Goal: Transaction & Acquisition: Subscribe to service/newsletter

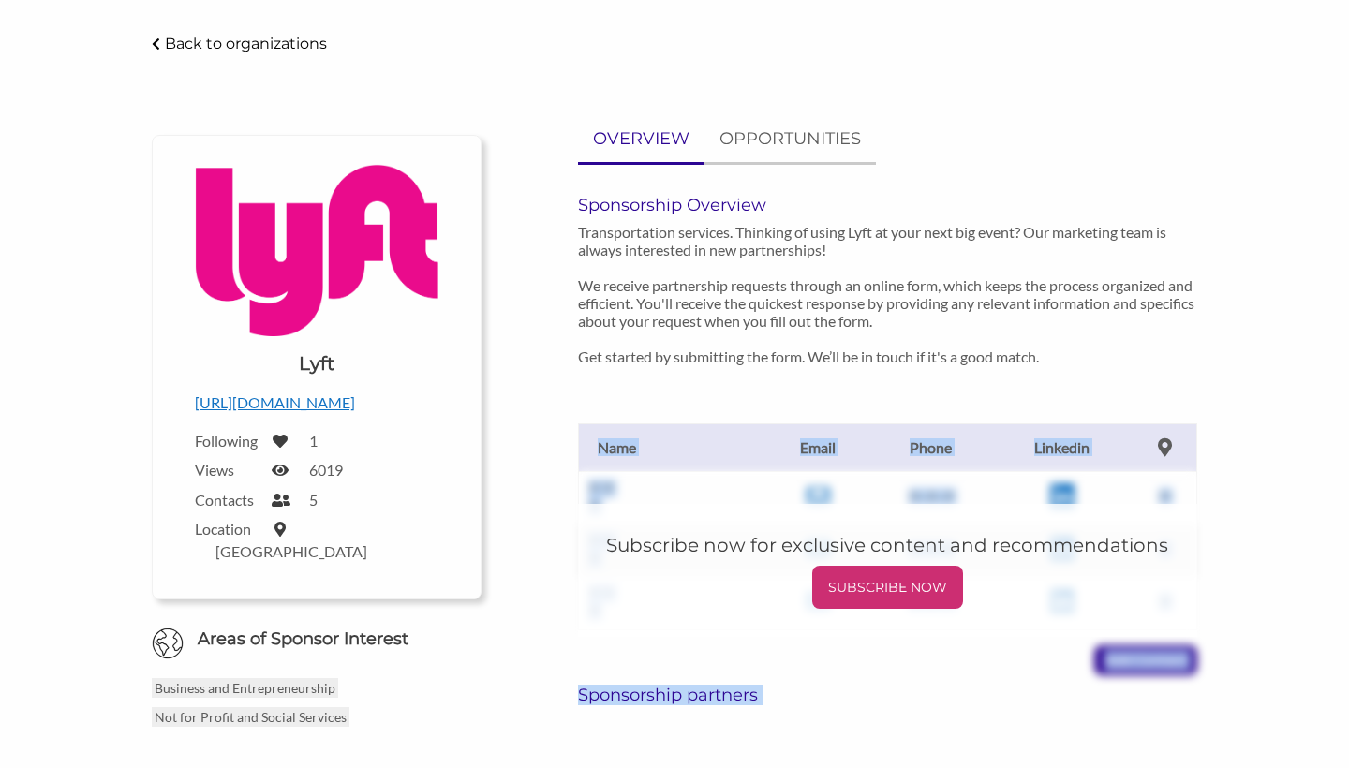
scroll to position [125, 0]
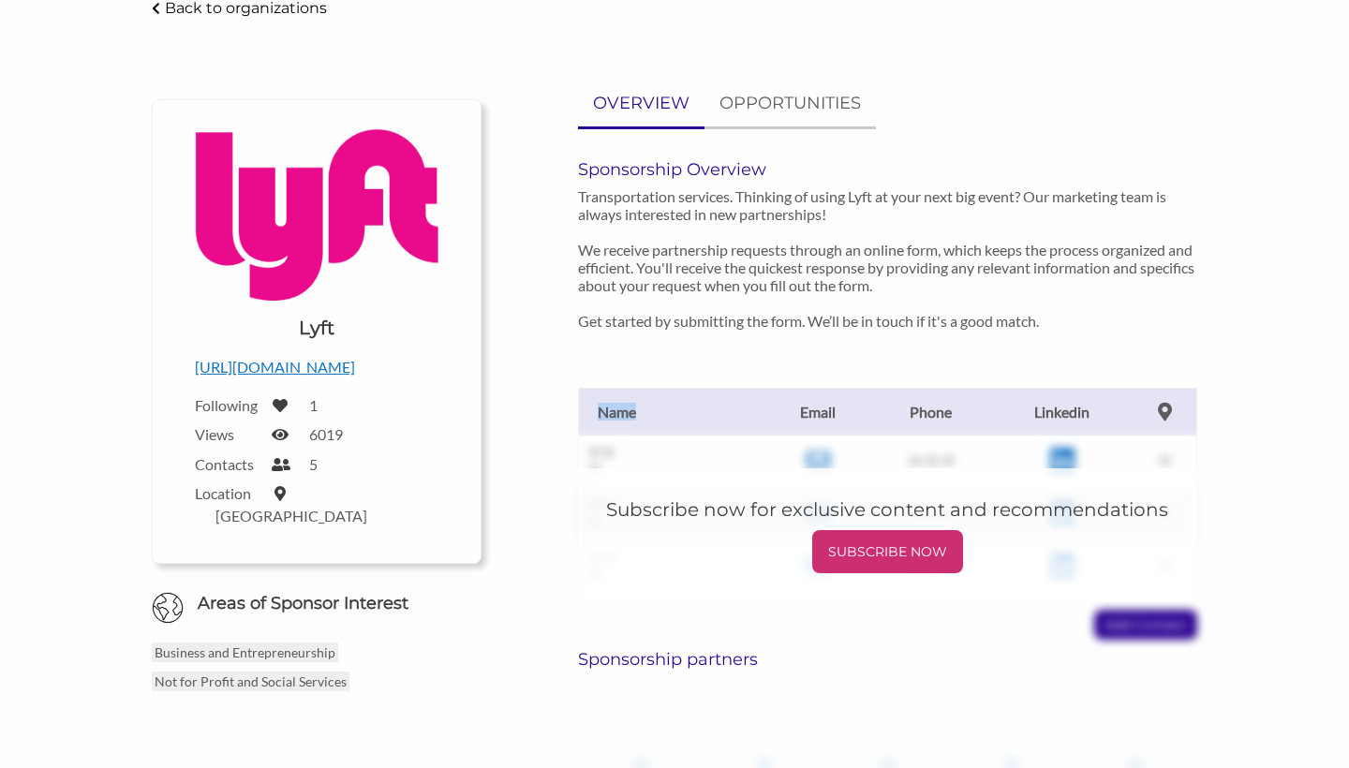
drag, startPoint x: 723, startPoint y: 495, endPoint x: 779, endPoint y: 459, distance: 65.8
click at [779, 459] on div "?? ?? Email ?? Phone ?? Linkedin ?? ?? Name Email Phone Linkedin ?? ?? ?? ??-??…" at bounding box center [887, 495] width 646 height 290
click at [879, 245] on p "Transportation services. Thinking of using Lyft at your next big event? Our mar…" at bounding box center [887, 258] width 618 height 142
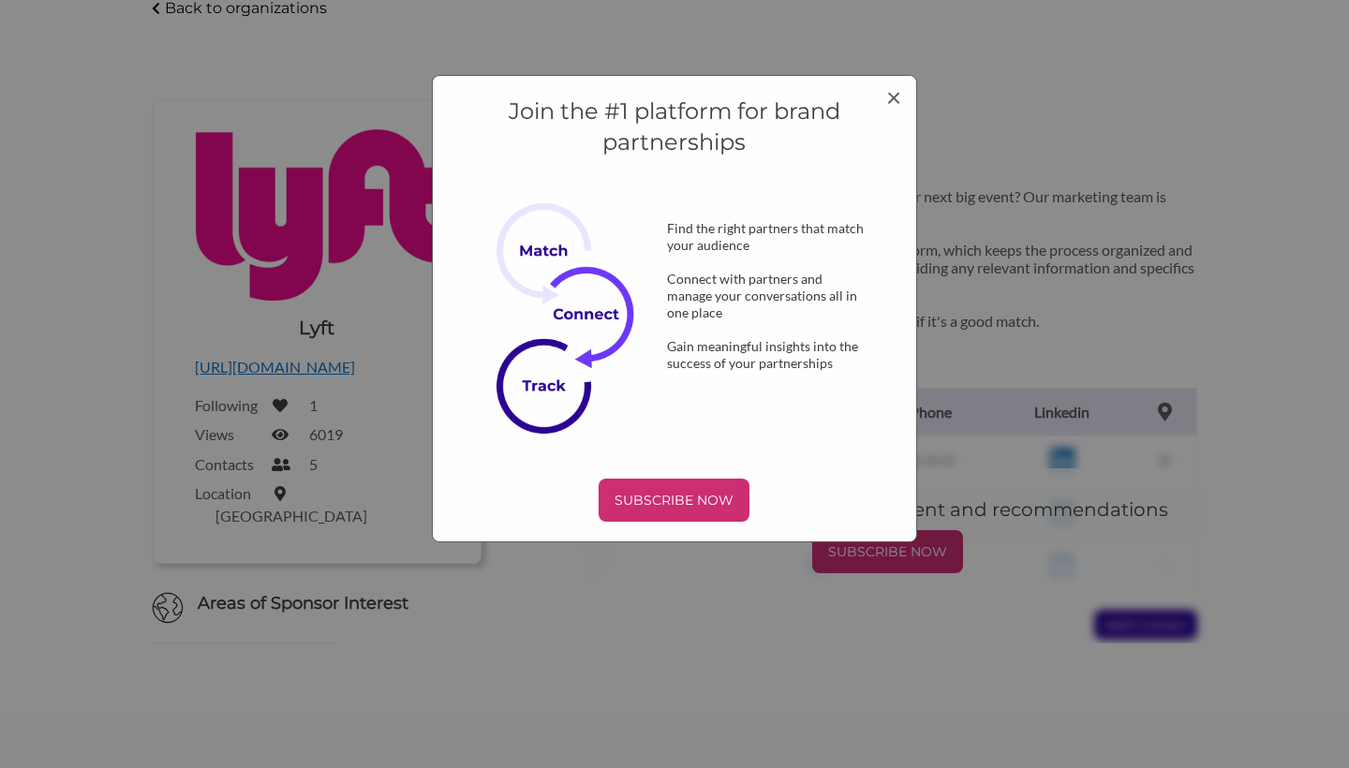
scroll to position [0, 0]
click at [892, 103] on span "×" at bounding box center [893, 97] width 15 height 32
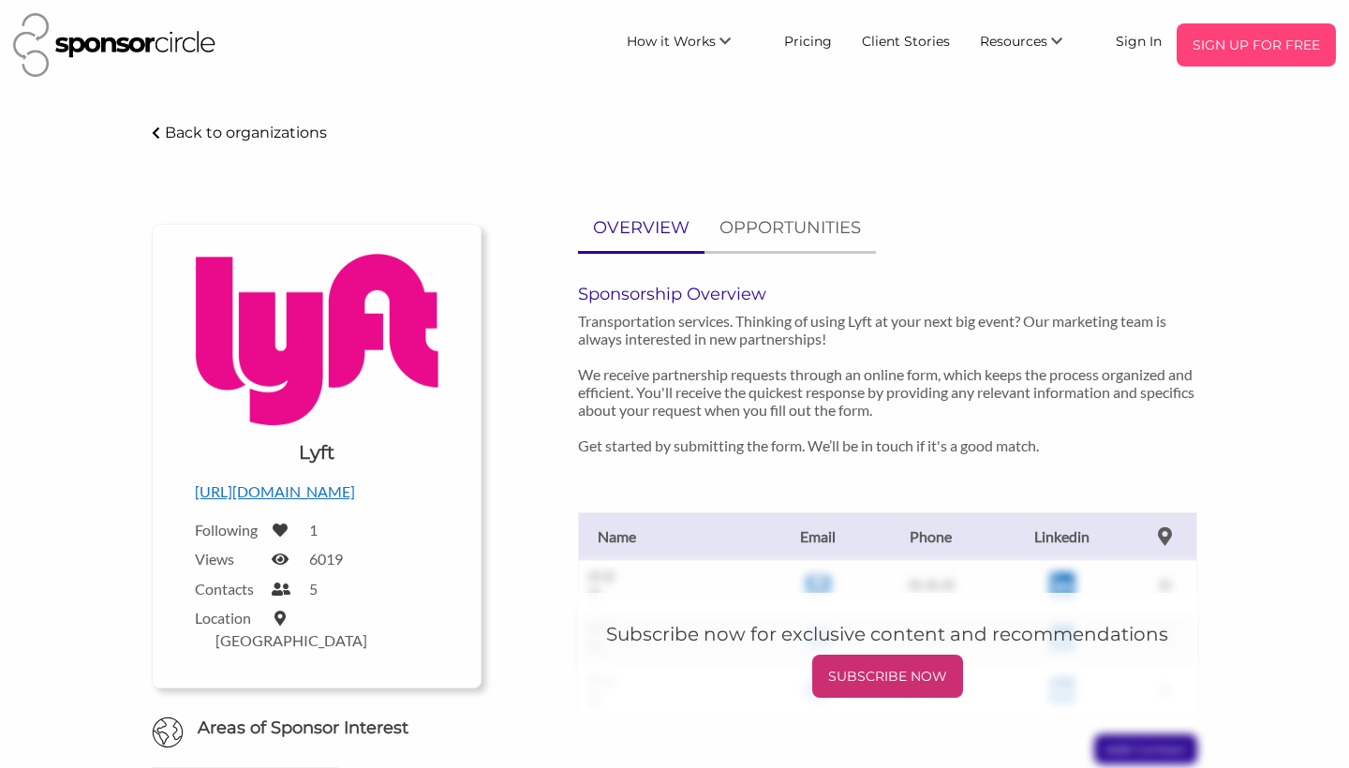
click at [1204, 53] on p "SIGN UP FOR FREE" at bounding box center [1256, 45] width 144 height 28
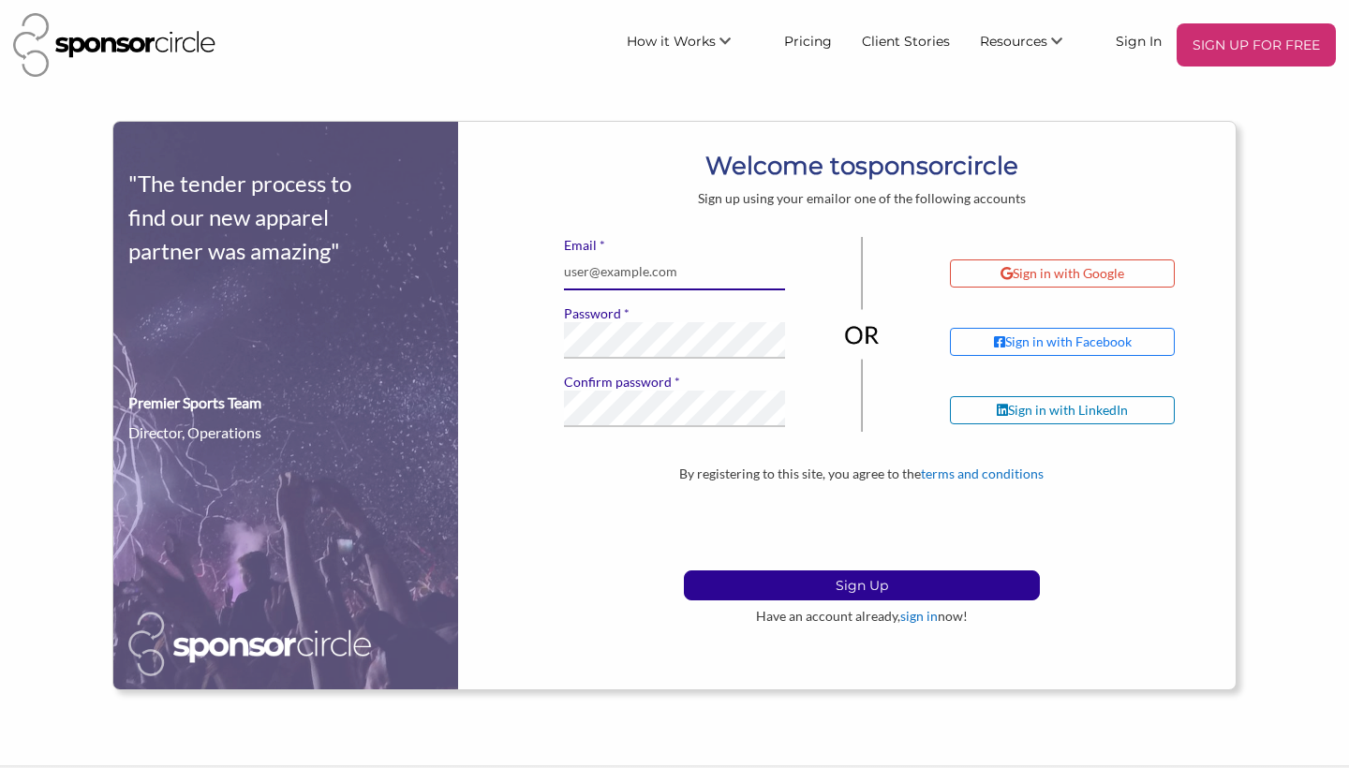
click at [718, 270] on input "* Email" at bounding box center [674, 272] width 221 height 37
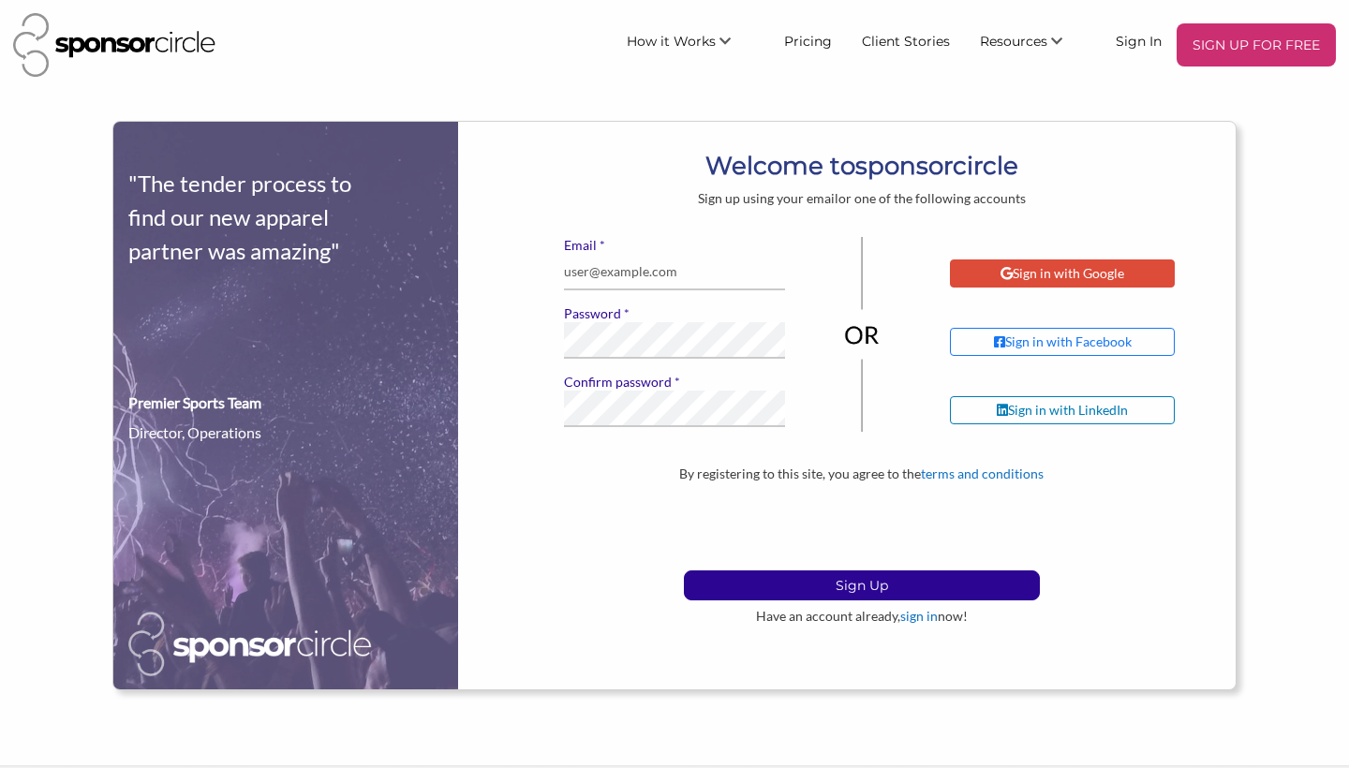
click at [1031, 275] on div "Sign in with Google" at bounding box center [1063, 273] width 124 height 17
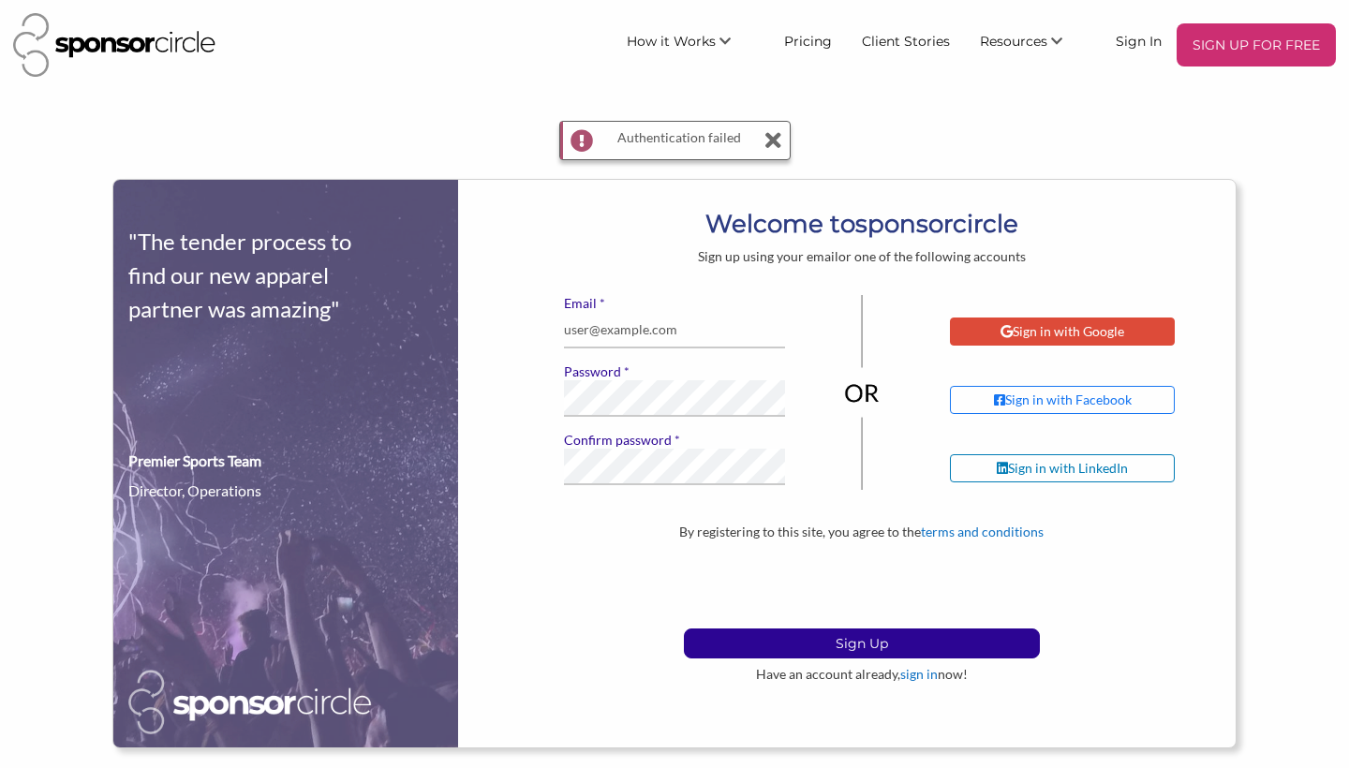
click at [982, 336] on div "Sign in with Google" at bounding box center [1062, 332] width 225 height 28
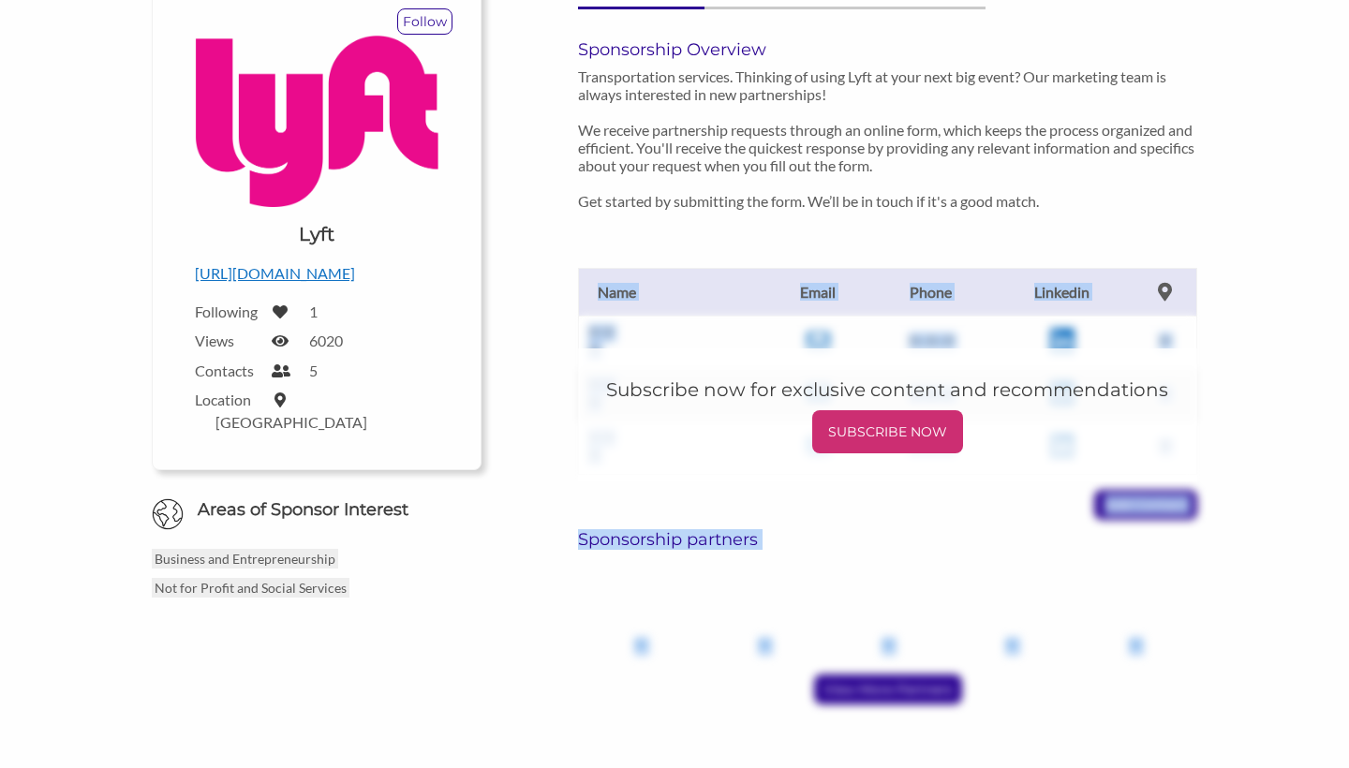
scroll to position [304, 0]
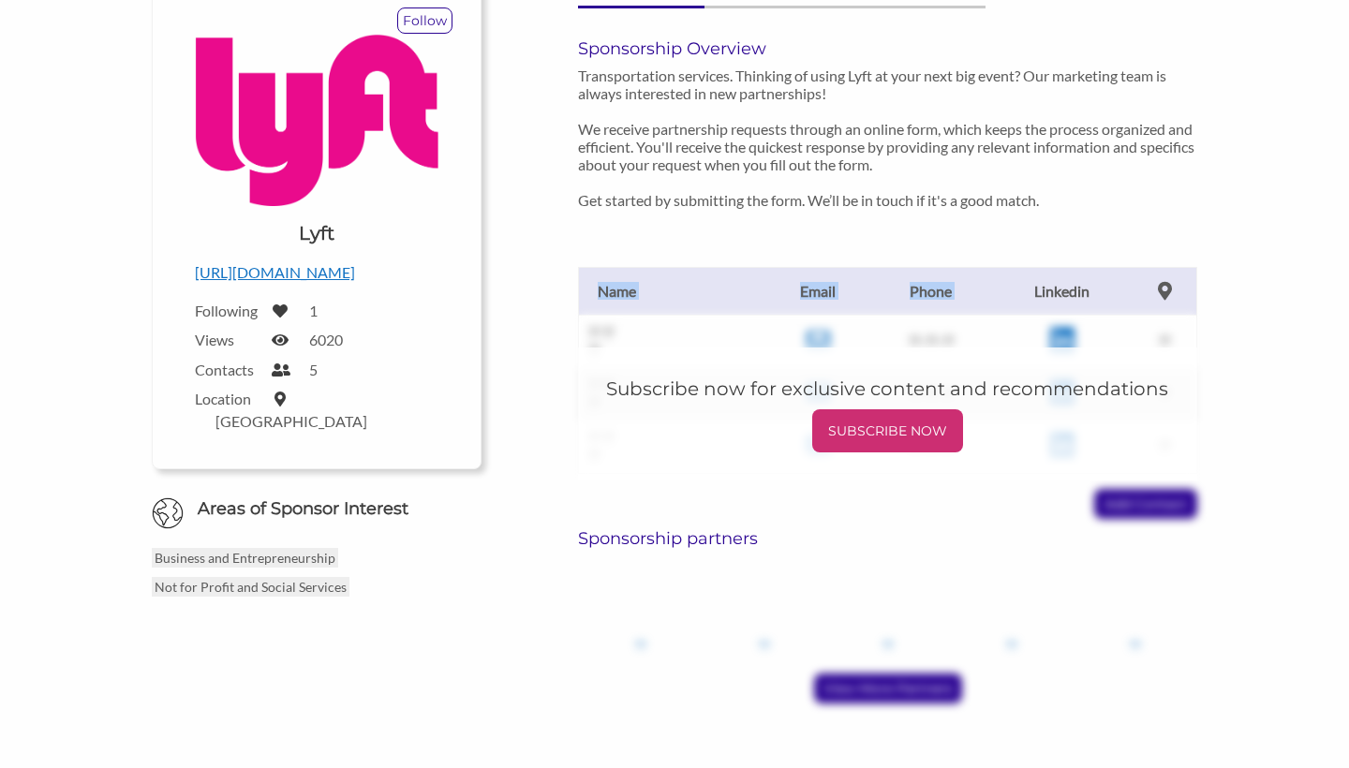
drag, startPoint x: 968, startPoint y: 513, endPoint x: 1052, endPoint y: 277, distance: 249.8
click at [1052, 277] on div "Sponsorship Overview Transportation services. Thinking of using Lyft at your ne…" at bounding box center [887, 437] width 618 height 798
click at [1033, 558] on div "?? ?? ?? ?? ??" at bounding box center [887, 606] width 618 height 98
click at [907, 433] on p "SUBSCRIBE NOW" at bounding box center [888, 431] width 136 height 28
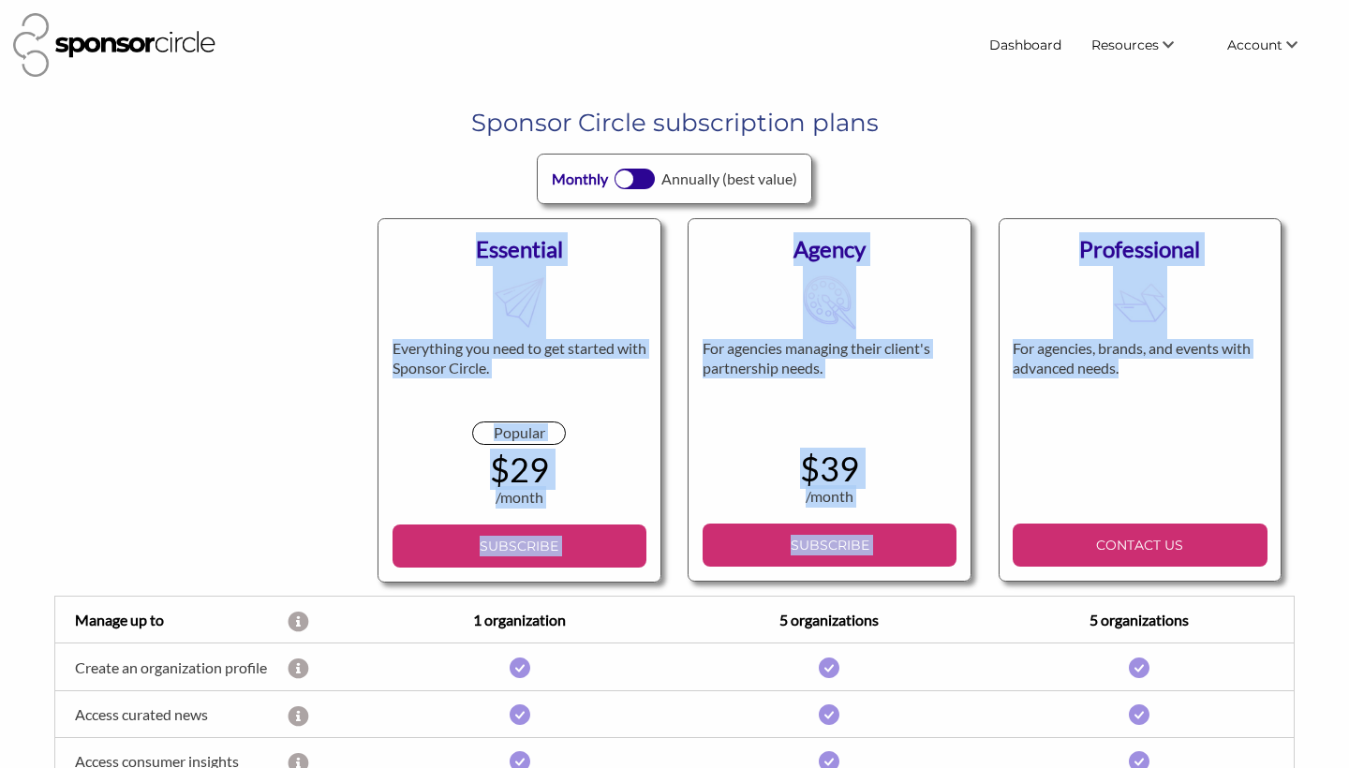
drag, startPoint x: 847, startPoint y: 186, endPoint x: 1168, endPoint y: 379, distance: 374.4
click at [1168, 379] on div "Sponsor Circle subscription plans Monthly Annually (best value) Essential Every…" at bounding box center [674, 682] width 1349 height 1152
click at [790, 296] on div "Agency For agencies managing their client's partnership needs. $39 /month BILLE…" at bounding box center [829, 400] width 283 height 364
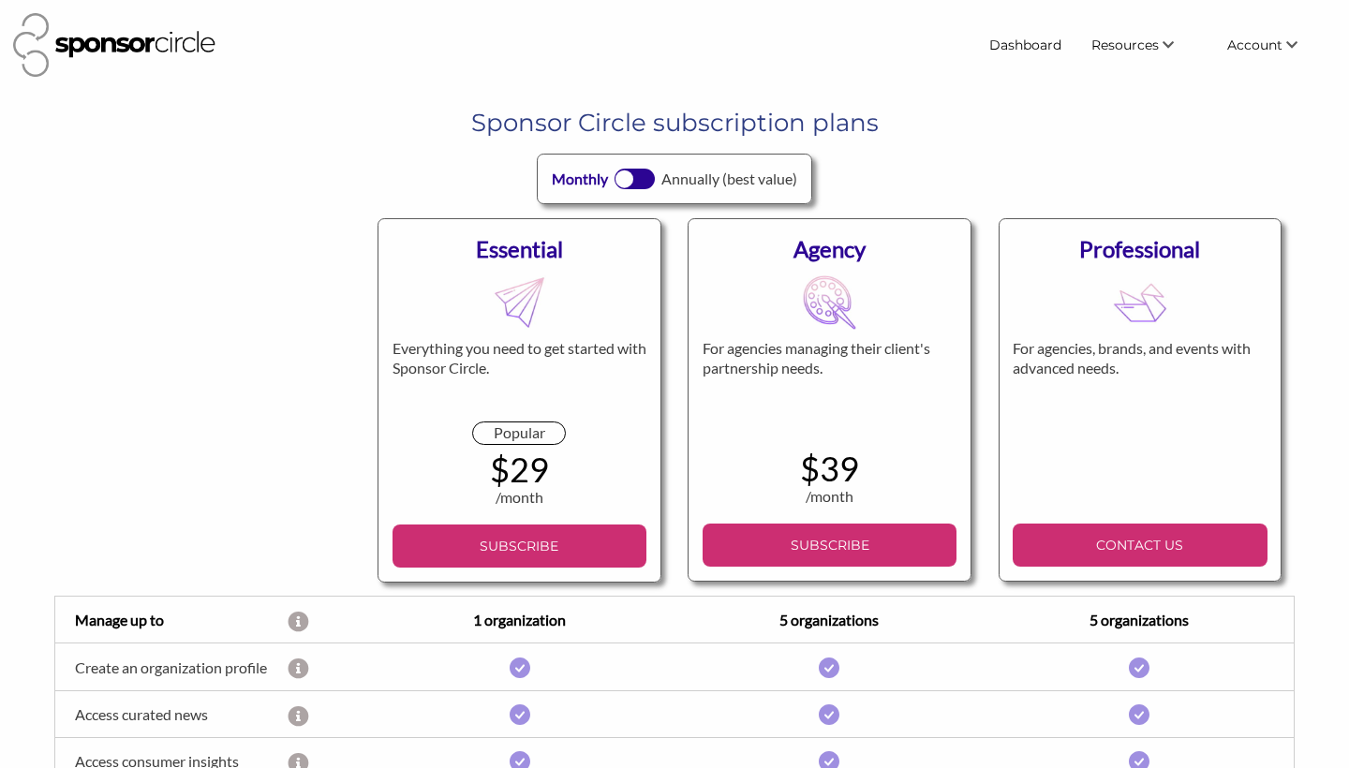
click at [632, 180] on div at bounding box center [625, 180] width 18 height 18
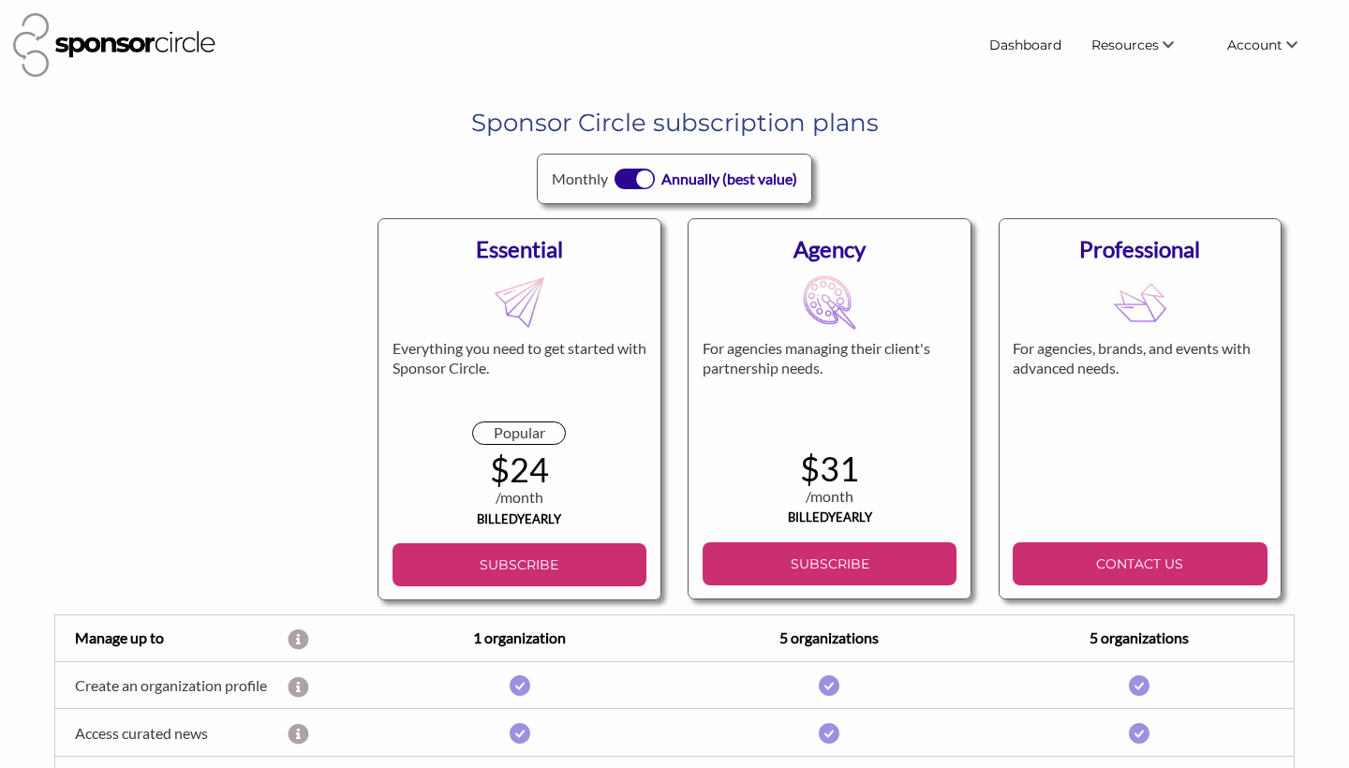
click at [636, 178] on div at bounding box center [645, 180] width 18 height 18
